Goal: Task Accomplishment & Management: Use online tool/utility

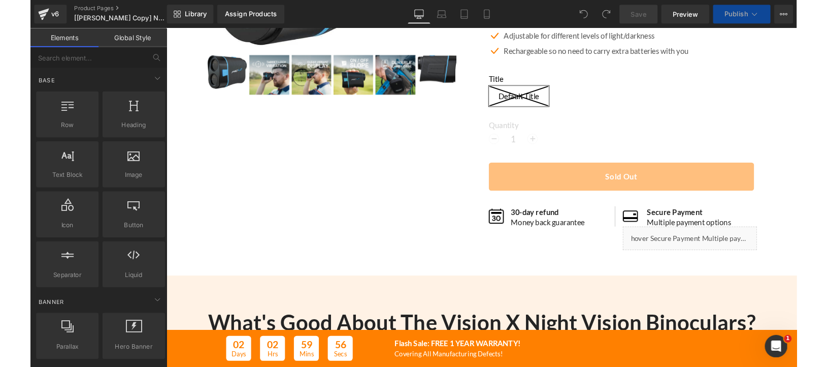
scroll to position [282, 0]
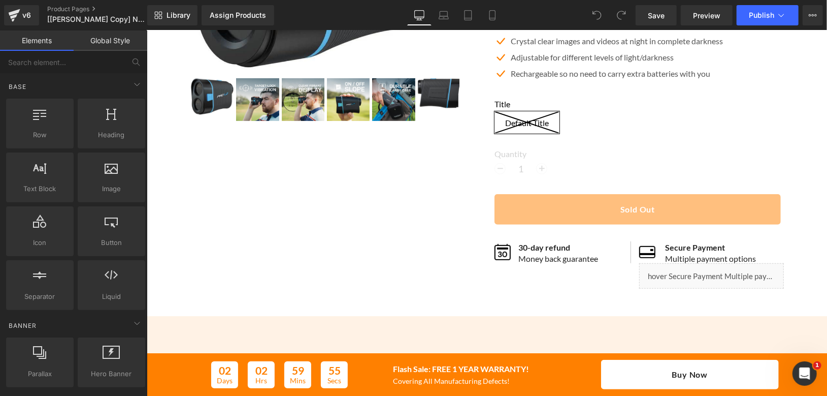
click at [608, 172] on div "Quantity 1" at bounding box center [638, 162] width 289 height 28
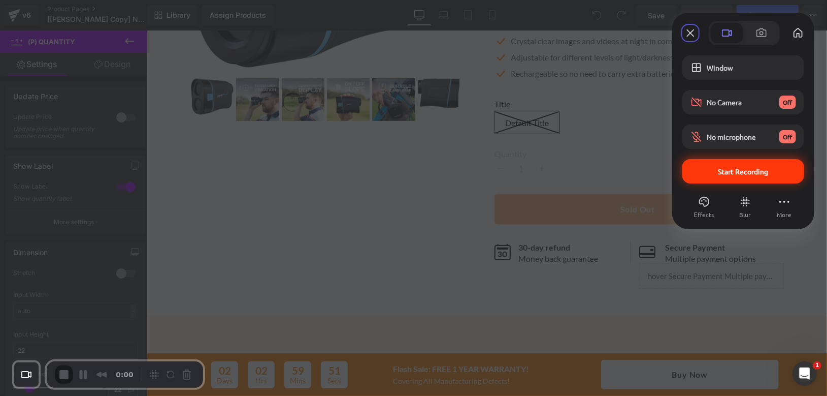
click at [737, 171] on span "Start Recording" at bounding box center [744, 171] width 50 height 9
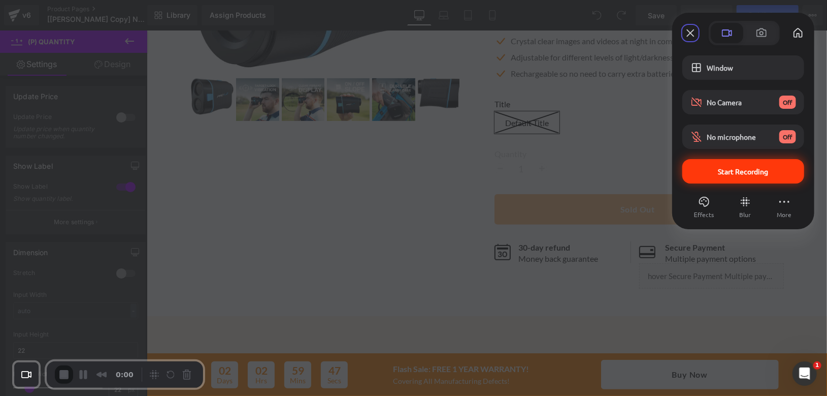
click at [708, 172] on span "Start Recording" at bounding box center [744, 171] width 106 height 9
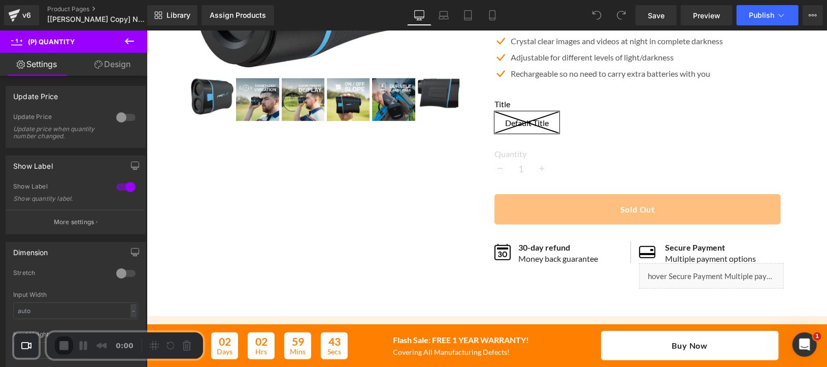
click at [442, 367] on div at bounding box center [413, 367] width 827 height 0
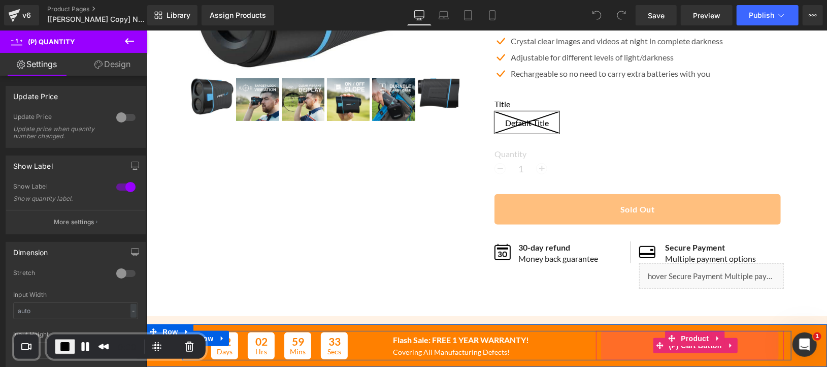
click at [616, 347] on button "Buy Now" at bounding box center [690, 344] width 178 height 29
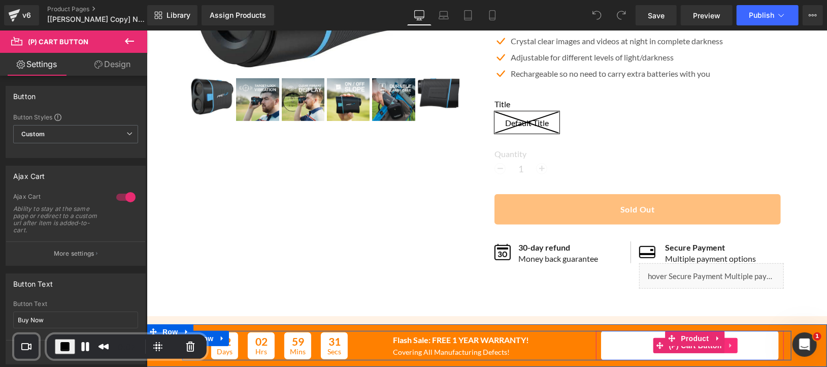
click at [728, 345] on icon at bounding box center [730, 345] width 7 height 8
click at [721, 348] on icon at bounding box center [724, 344] width 7 height 7
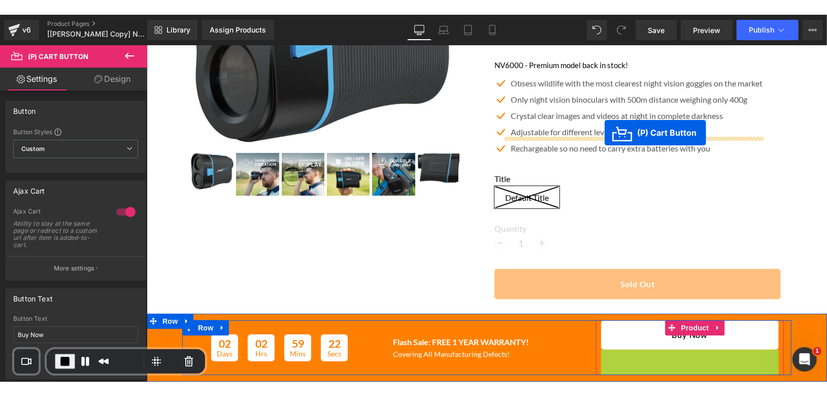
scroll to position [265, 0]
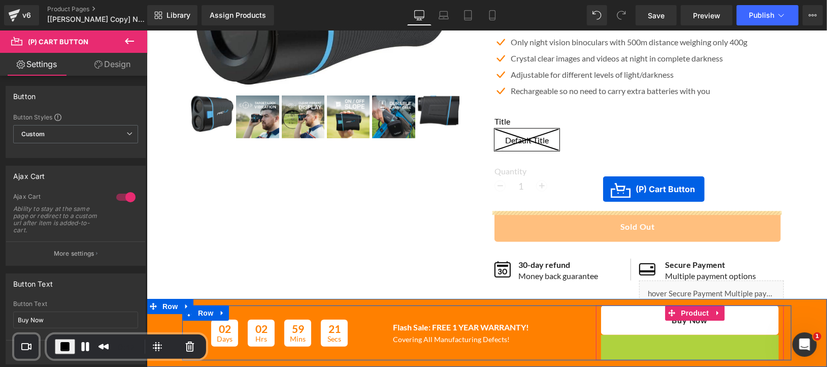
drag, startPoint x: 653, startPoint y: 343, endPoint x: 603, endPoint y: 189, distance: 161.9
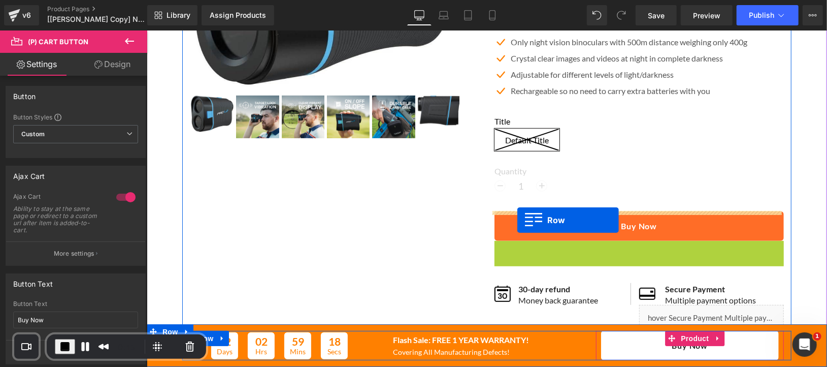
drag, startPoint x: 498, startPoint y: 250, endPoint x: 517, endPoint y: 220, distance: 35.8
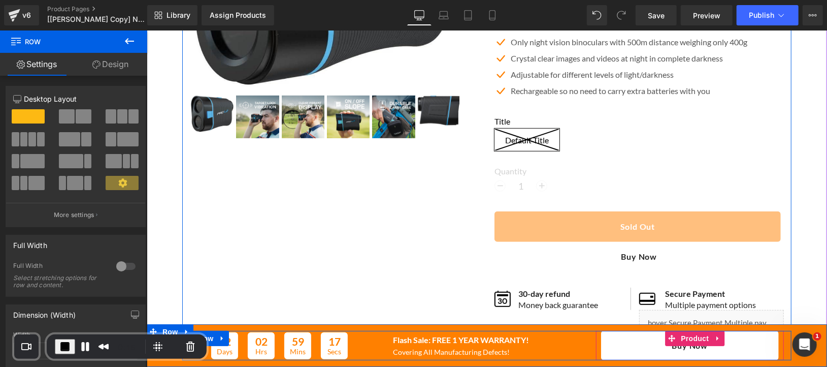
click at [337, 209] on div "Sale Off (P) Image ‹ ›" at bounding box center [486, 85] width 609 height 492
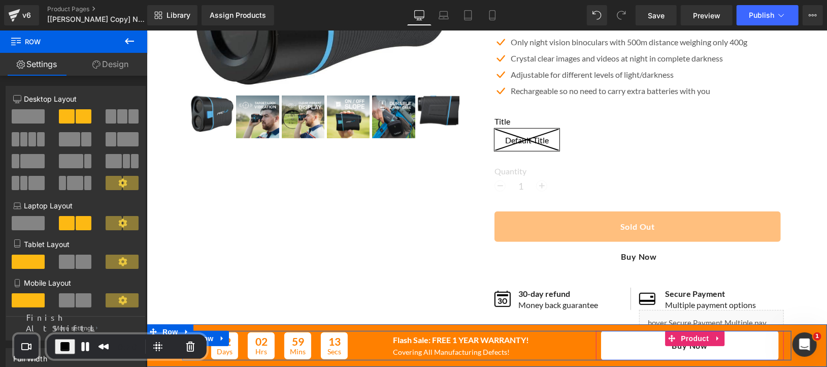
click at [59, 342] on span "End Recording" at bounding box center [65, 346] width 12 height 12
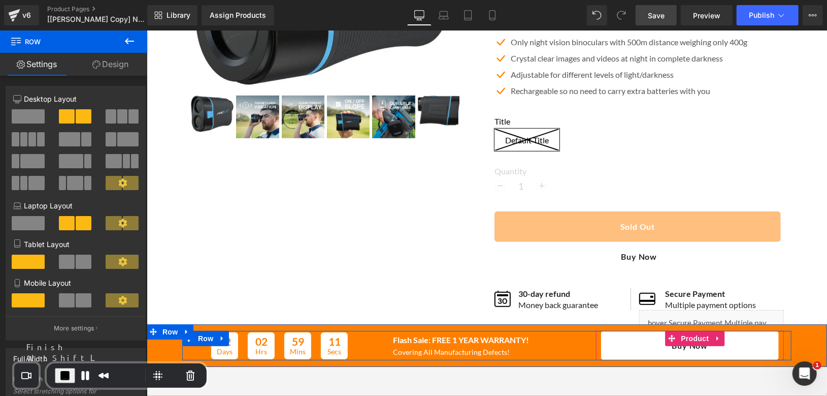
click at [660, 14] on span "Save" at bounding box center [656, 15] width 17 height 11
